Goal: Information Seeking & Learning: Learn about a topic

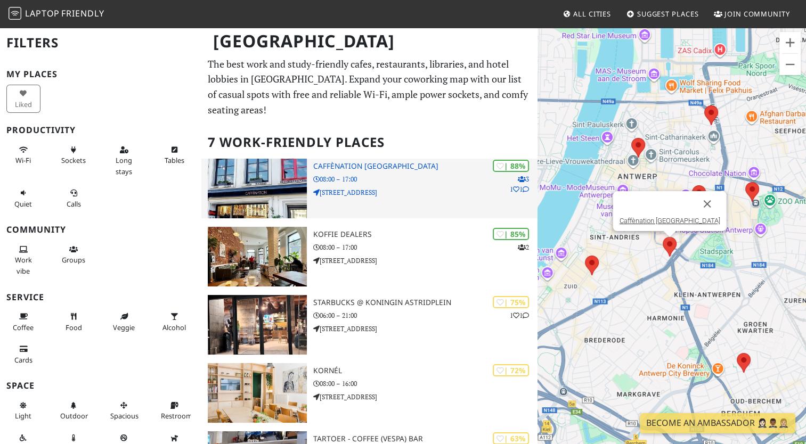
click at [375, 174] on p "08:00 – 17:00" at bounding box center [425, 179] width 224 height 10
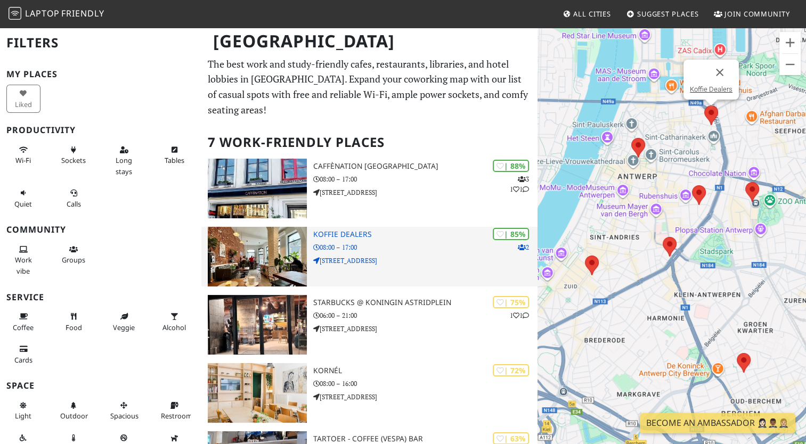
scroll to position [4, 0]
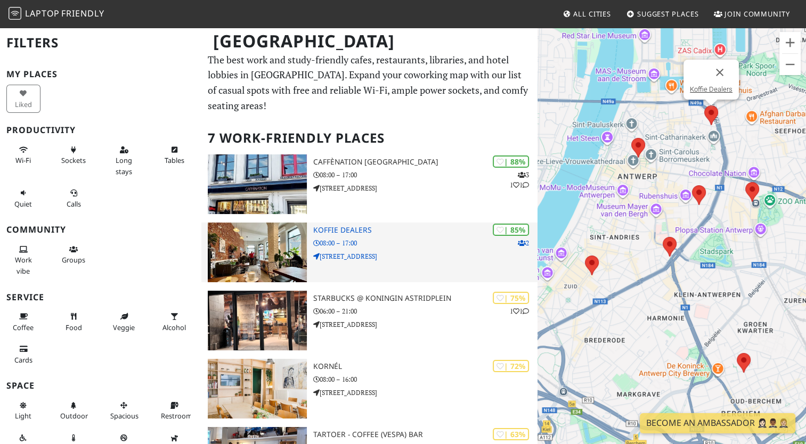
click at [387, 267] on div "| 85% 2 Koffie Dealers 08:00 – 17:00 [STREET_ADDRESS]" at bounding box center [425, 253] width 224 height 60
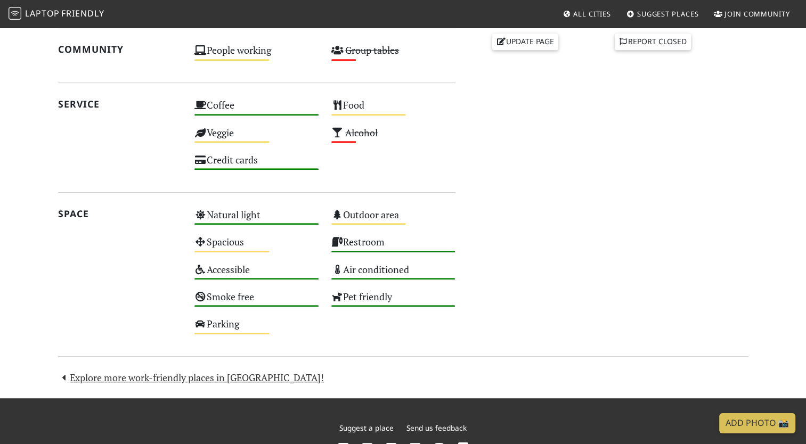
scroll to position [562, 0]
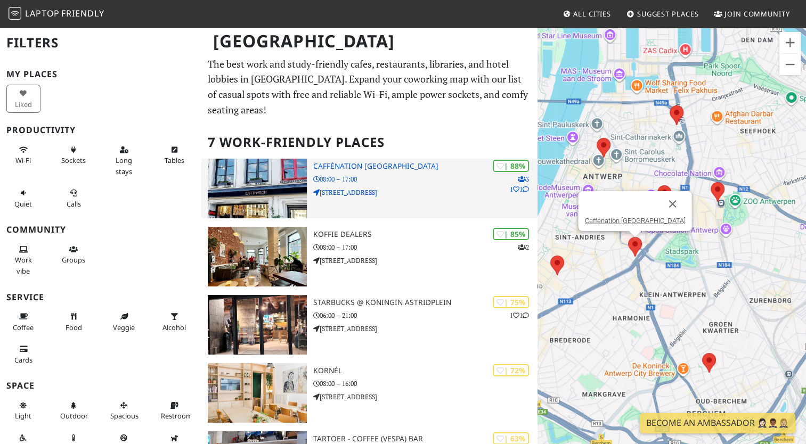
click at [460, 181] on p "08:00 – 17:00" at bounding box center [425, 179] width 224 height 10
